Goal: Navigation & Orientation: Find specific page/section

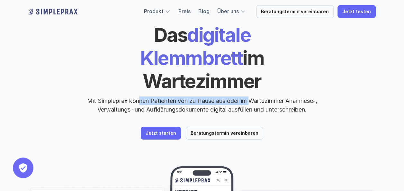
drag, startPoint x: 0, startPoint y: 0, endPoint x: 247, endPoint y: 76, distance: 258.9
click at [247, 96] on p "Mit Simpleprax können Patienten von zu Hause aus oder im Wartezimmer Anamnese-,…" at bounding box center [202, 104] width 241 height 17
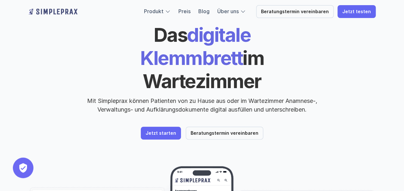
click at [178, 96] on p "Mit Simpleprax können Patienten von zu Hause aus oder im Wartezimmer Anamnese-,…" at bounding box center [202, 104] width 241 height 17
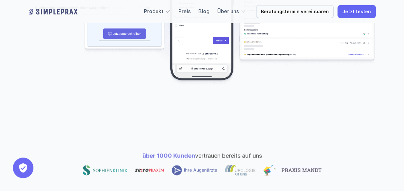
scroll to position [289, 0]
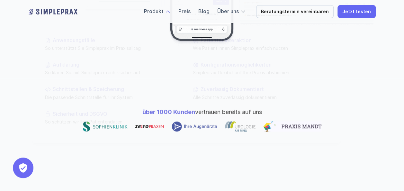
click at [151, 7] on p "Produkt" at bounding box center [154, 11] width 20 height 8
click at [158, 9] on link "Produkt" at bounding box center [154, 11] width 20 height 6
click at [161, 14] on p "Produkt" at bounding box center [154, 11] width 20 height 8
click at [177, 16] on div "Produkt Preis Blog Über uns Beratungstermin vereinbaren Jetzt testen" at bounding box center [260, 11] width 232 height 13
click at [164, 16] on div "Produkt Preis Blog Über uns Beratungstermin vereinbaren Jetzt testen" at bounding box center [260, 11] width 232 height 13
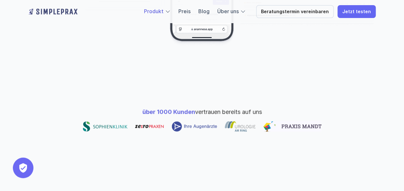
click at [163, 10] on link "Produkt" at bounding box center [154, 11] width 20 height 6
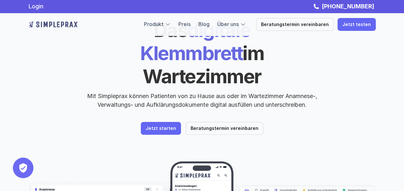
scroll to position [0, 0]
